Goal: Check status: Check status

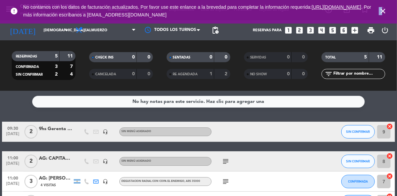
click at [382, 11] on icon "close" at bounding box center [383, 11] width 8 height 8
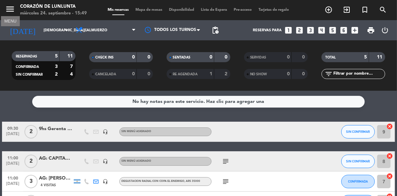
click at [11, 14] on icon "menu" at bounding box center [10, 9] width 10 height 10
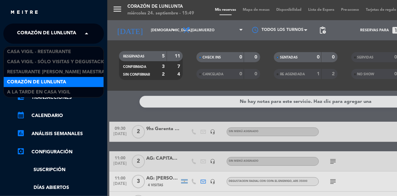
click at [49, 33] on span "Corazón de Lunlunta" at bounding box center [46, 34] width 59 height 14
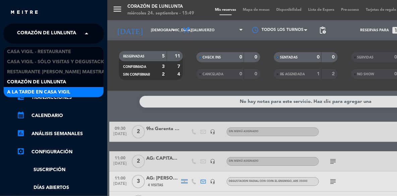
click at [61, 87] on div "A la tarde en Casa Vigil" at bounding box center [54, 92] width 100 height 10
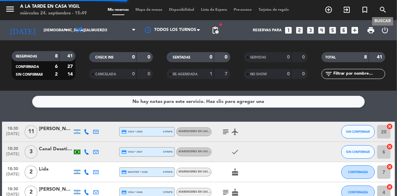
click at [381, 11] on icon "search" at bounding box center [383, 10] width 8 height 8
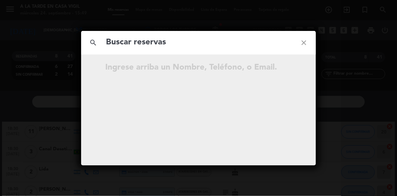
click at [256, 46] on input "text" at bounding box center [198, 43] width 187 height 14
type input "[PERSON_NAME]"
click at [301, 42] on icon "close" at bounding box center [304, 43] width 24 height 24
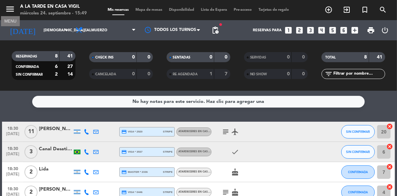
click at [11, 9] on icon "menu" at bounding box center [10, 9] width 10 height 10
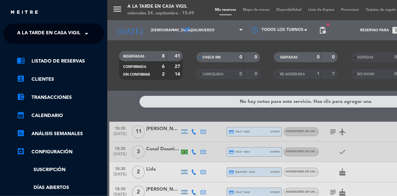
drag, startPoint x: 46, startPoint y: 28, endPoint x: 50, endPoint y: 32, distance: 5.9
click at [47, 29] on span "A la tarde en Casa Vigil" at bounding box center [48, 34] width 63 height 14
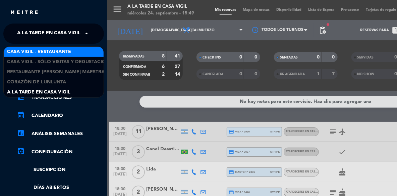
click at [60, 54] on span "Casa Vigil - Restaurante" at bounding box center [39, 52] width 64 height 8
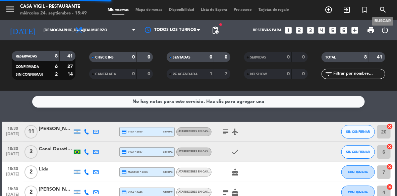
click at [387, 6] on span "search" at bounding box center [383, 9] width 18 height 11
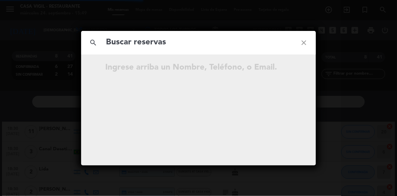
click at [250, 44] on input "text" at bounding box center [198, 43] width 187 height 14
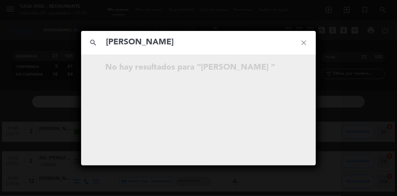
type input "[PERSON_NAME]"
